Goal: Task Accomplishment & Management: Use online tool/utility

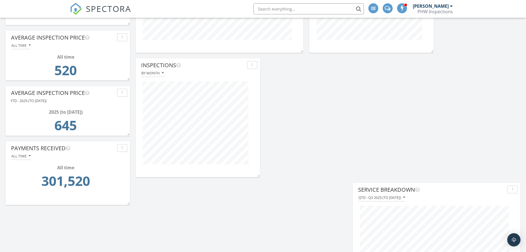
drag, startPoint x: 10, startPoint y: 116, endPoint x: 6, endPoint y: 118, distance: 4.2
click at [9, 117] on div "2025 (to Sep 29th) 645" at bounding box center [67, 123] width 119 height 39
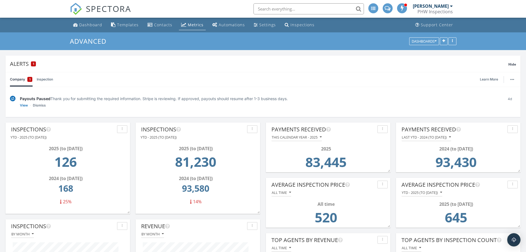
click at [297, 25] on div "Inspections" at bounding box center [303, 24] width 24 height 5
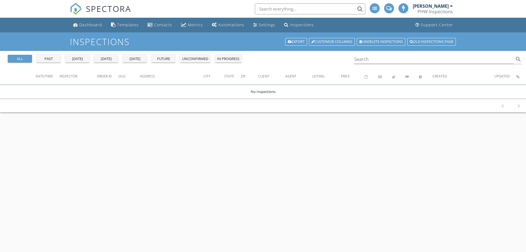
click at [290, 10] on input "text" at bounding box center [310, 8] width 111 height 11
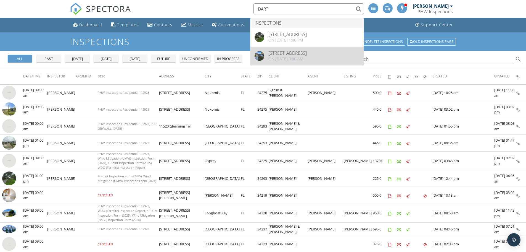
type input "DART"
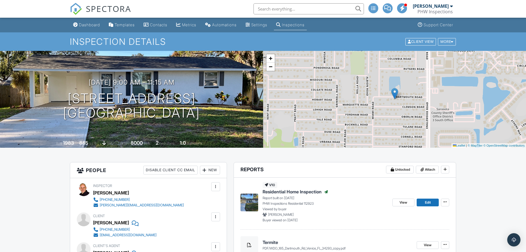
click at [128, 24] on div "Templates" at bounding box center [125, 24] width 20 height 5
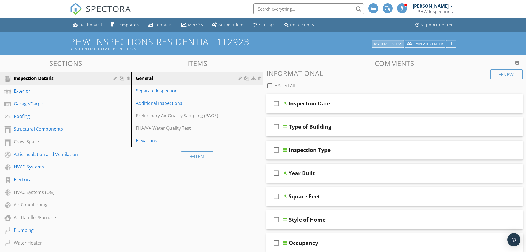
click at [387, 42] on div "My Templates" at bounding box center [387, 44] width 27 height 4
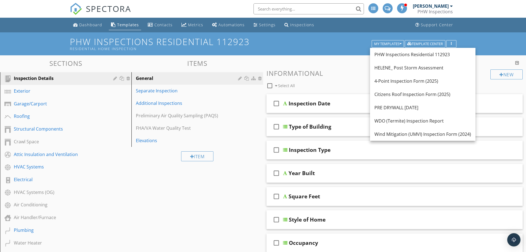
click at [398, 135] on div "Wind Mitigation (UMVI) Inspection Form (2024)" at bounding box center [423, 134] width 97 height 7
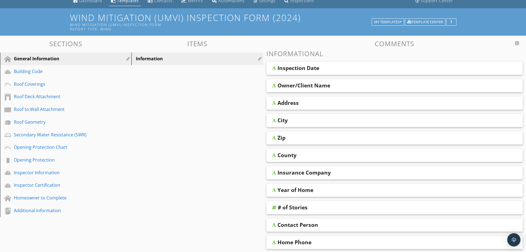
scroll to position [83, 0]
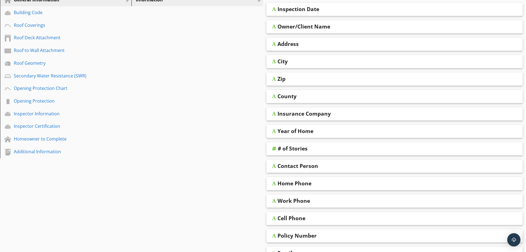
click at [37, 151] on div "Additional Information" at bounding box center [59, 151] width 91 height 7
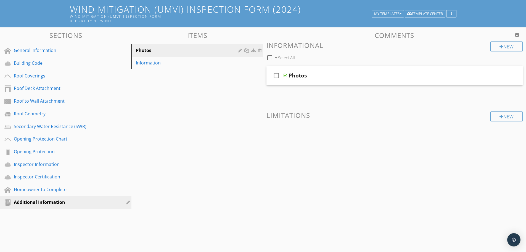
scroll to position [32, 0]
click at [154, 64] on div "Information" at bounding box center [188, 62] width 104 height 7
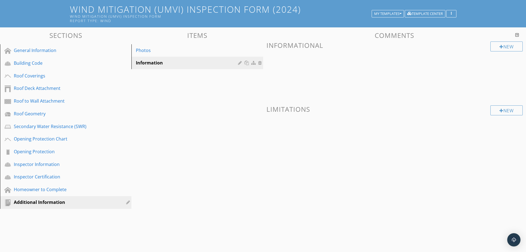
click at [34, 166] on div "Inspector Information" at bounding box center [59, 164] width 91 height 7
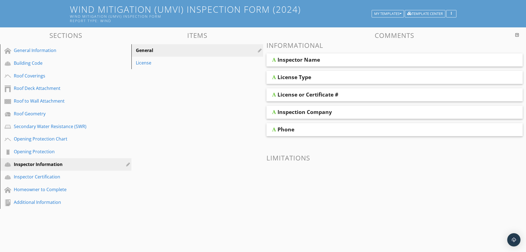
click at [372, 95] on div "License or Certificate #" at bounding box center [370, 94] width 184 height 7
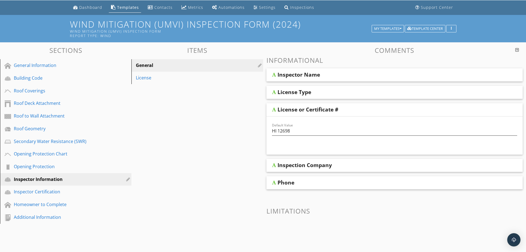
scroll to position [8, 0]
